Goal: Use online tool/utility: Utilize a website feature to perform a specific function

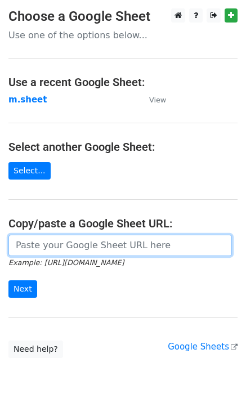
click at [91, 250] on input "url" at bounding box center [119, 245] width 223 height 21
type input "[URL][DOMAIN_NAME]"
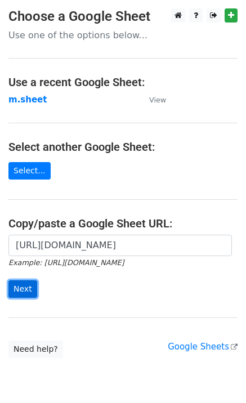
click at [32, 293] on input "Next" at bounding box center [22, 288] width 29 height 17
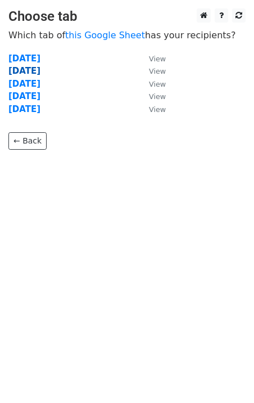
click at [32, 74] on strong "Tuesday" at bounding box center [24, 71] width 32 height 10
